Goal: Transaction & Acquisition: Download file/media

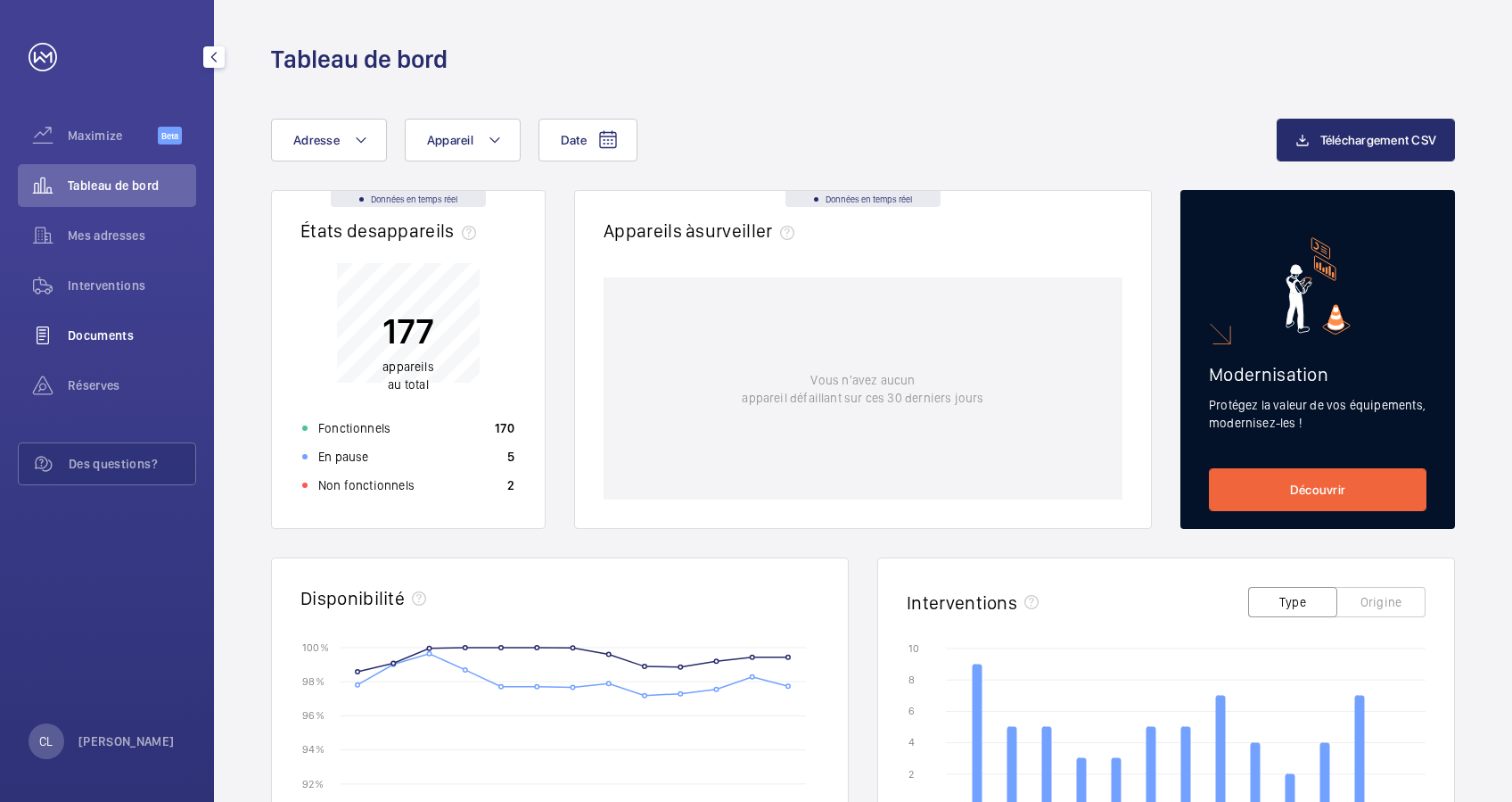
click at [116, 331] on span "Documents" at bounding box center [131, 335] width 128 height 18
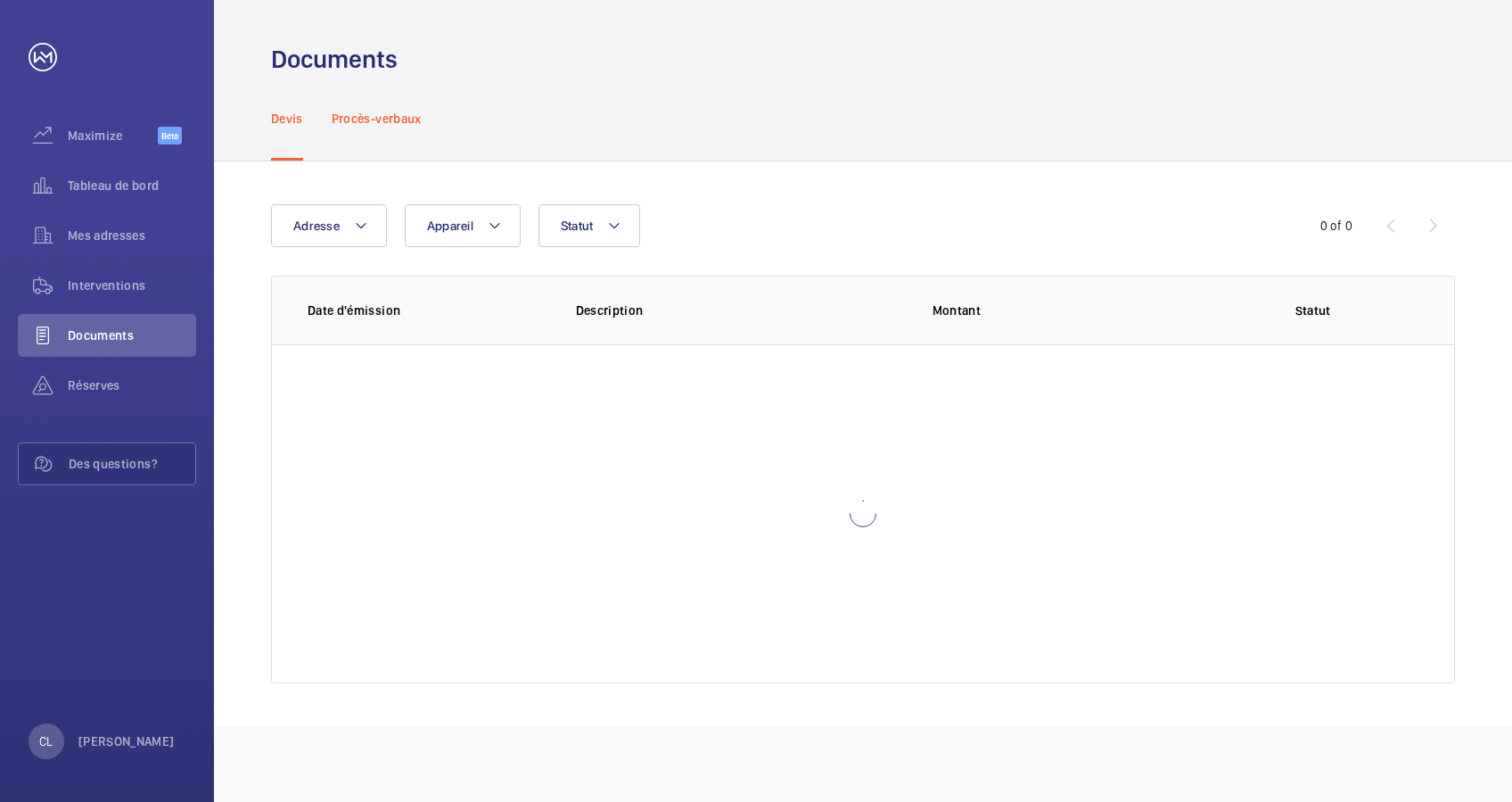
click at [381, 117] on p "Procès-verbaux" at bounding box center [376, 119] width 90 height 18
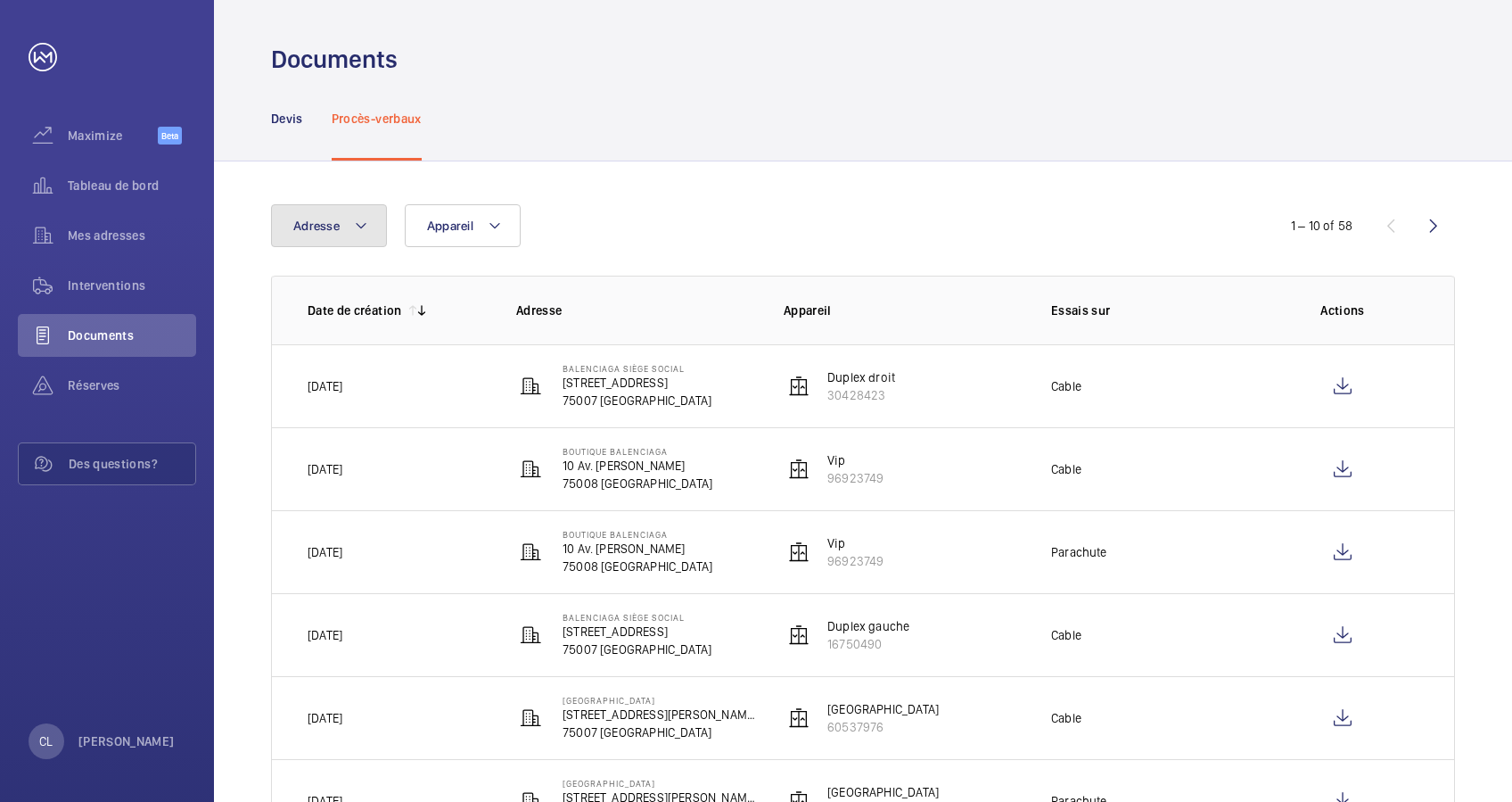
click at [364, 226] on mat-icon at bounding box center [361, 226] width 15 height 22
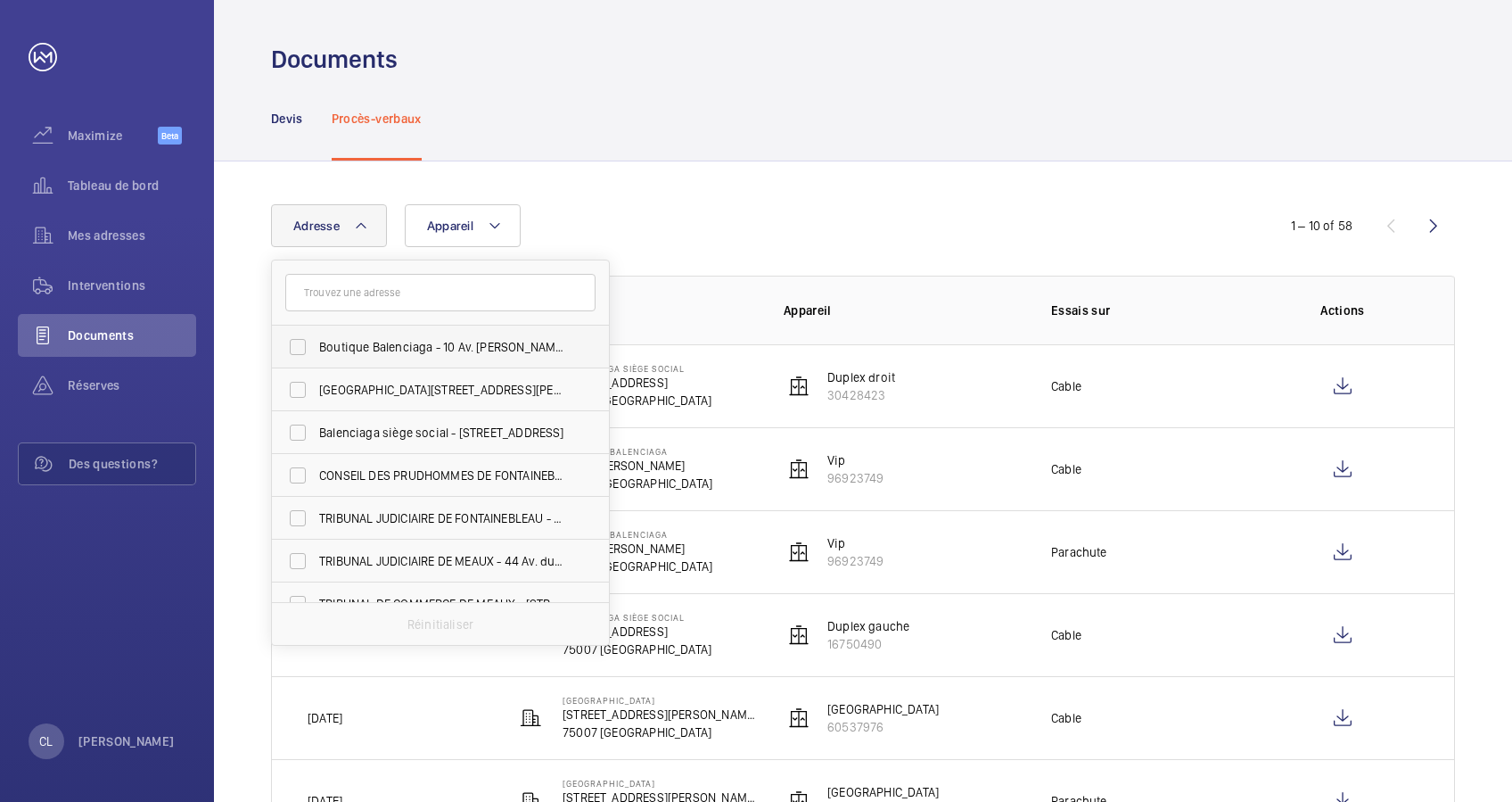
click at [428, 330] on label "Boutique Balenciaga - 10 Av. [PERSON_NAME], [GEOGRAPHIC_DATA]" at bounding box center [426, 347] width 311 height 43
click at [316, 330] on input "Boutique Balenciaga - 10 Av. [PERSON_NAME], [GEOGRAPHIC_DATA]" at bounding box center [298, 347] width 35 height 35
checkbox input "true"
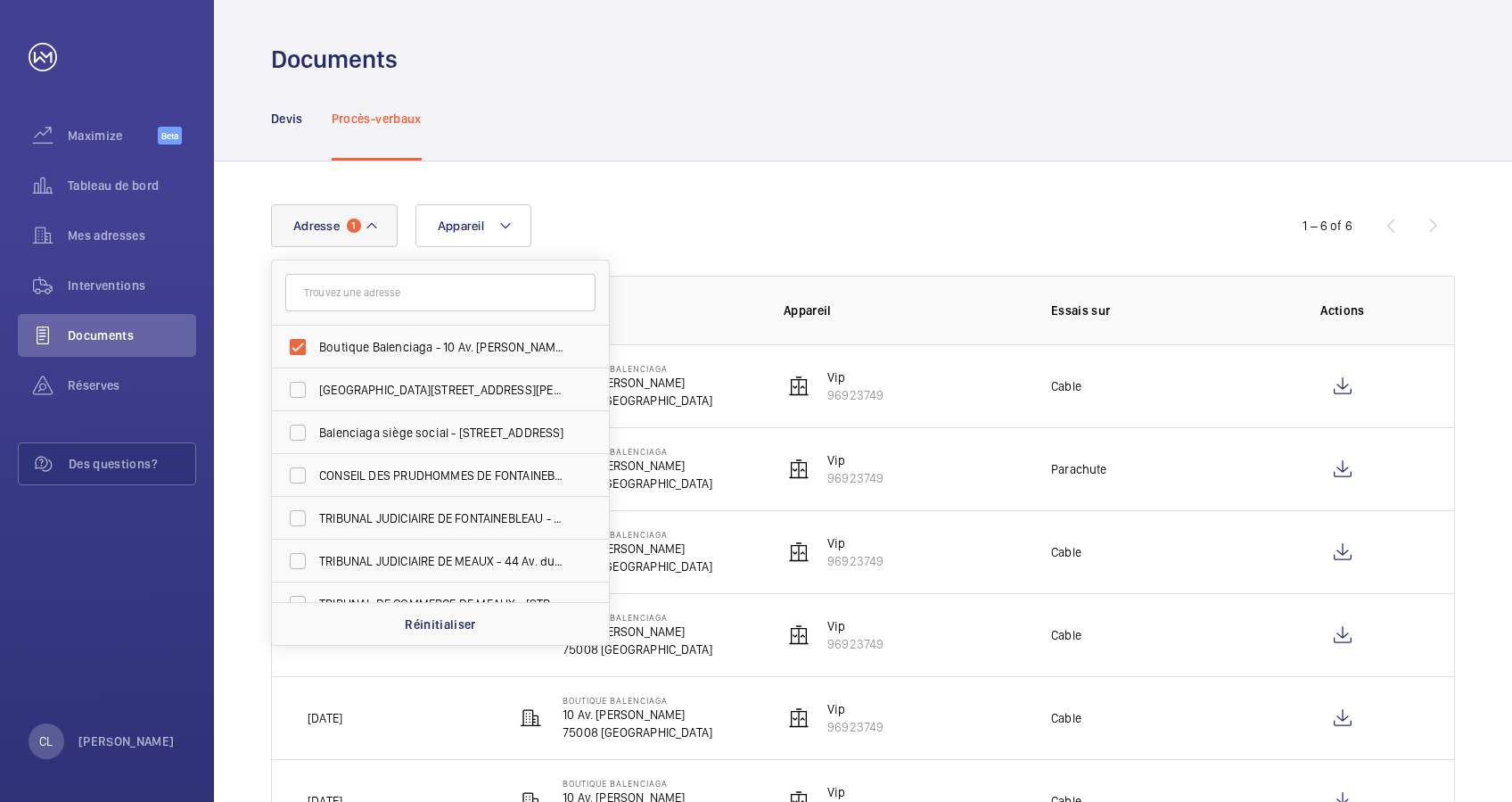
click at [665, 221] on div "Adresse 1 Boutique Balenciaga - 10 Av. [PERSON_NAME][GEOGRAPHIC_DATA][STREET_AD…" at bounding box center [756, 226] width 970 height 43
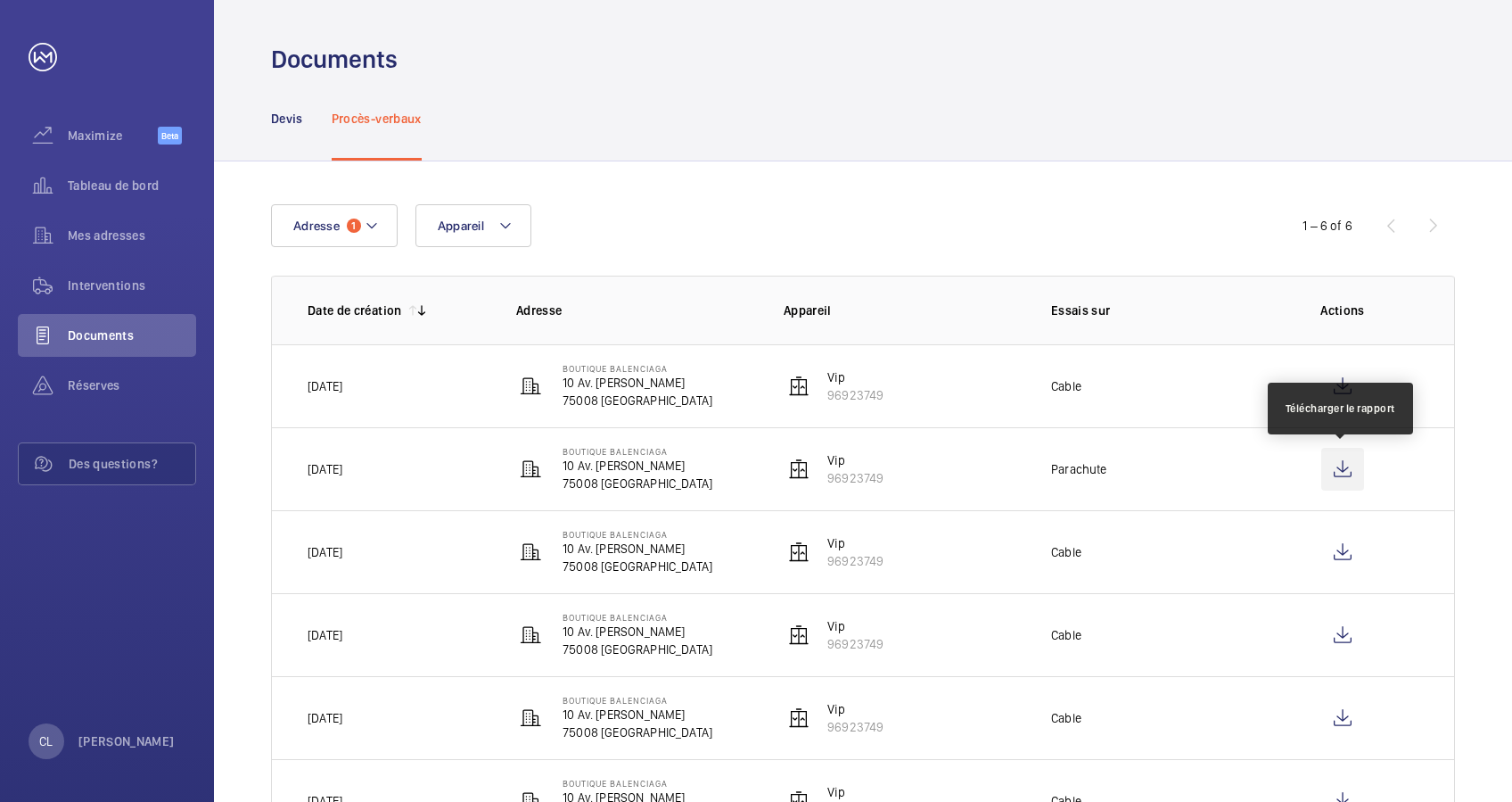
click at [1349, 466] on wm-front-icon-button at bounding box center [1342, 470] width 43 height 43
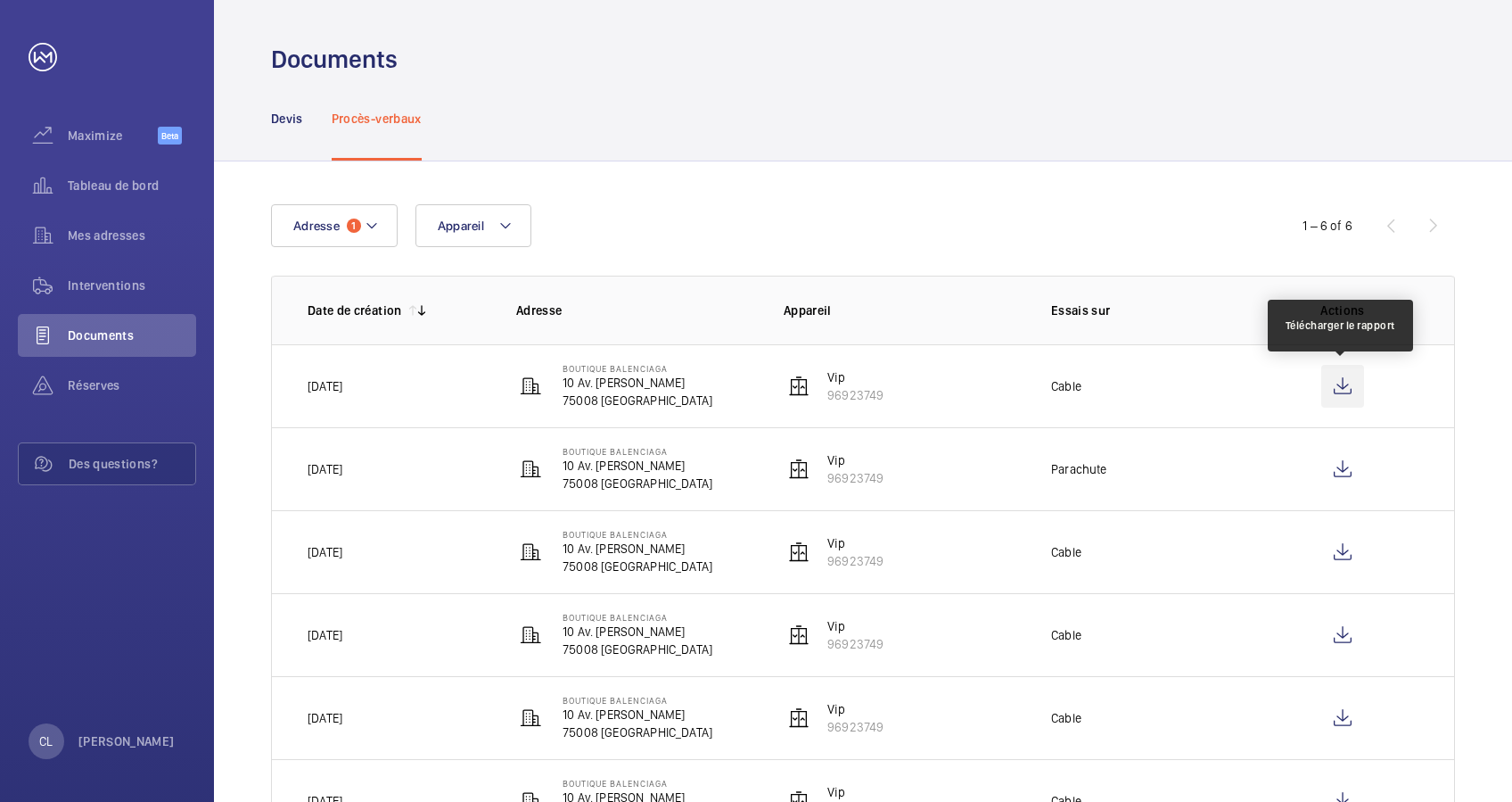
click at [1336, 377] on wm-front-icon-button at bounding box center [1342, 386] width 43 height 43
